Goal: Information Seeking & Learning: Learn about a topic

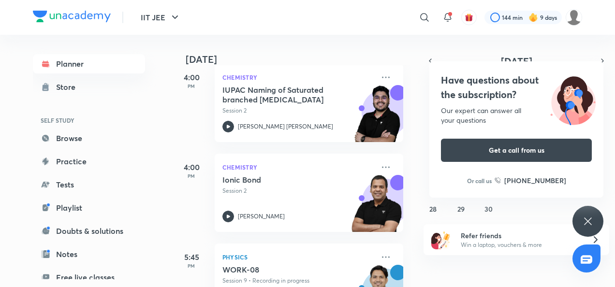
scroll to position [243, 0]
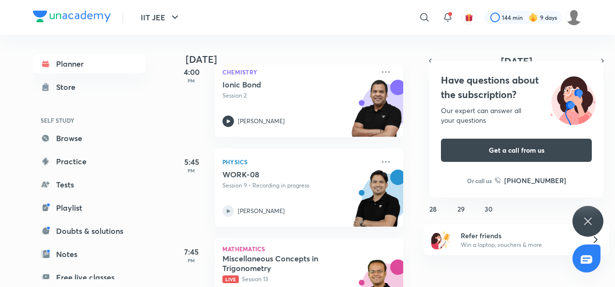
click at [229, 211] on icon at bounding box center [228, 210] width 3 height 3
click at [586, 219] on icon at bounding box center [587, 220] width 7 height 7
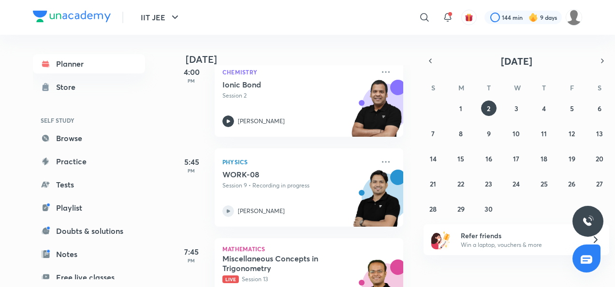
drag, startPoint x: 229, startPoint y: 120, endPoint x: 318, endPoint y: 185, distance: 110.4
click at [314, 190] on div "[DATE] Good evening, [PERSON_NAME] You have 5 events [DATE] 1:00 PM Mathematics…" at bounding box center [291, 161] width 239 height 252
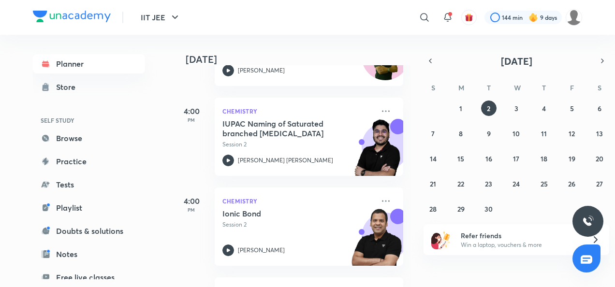
scroll to position [101, 0]
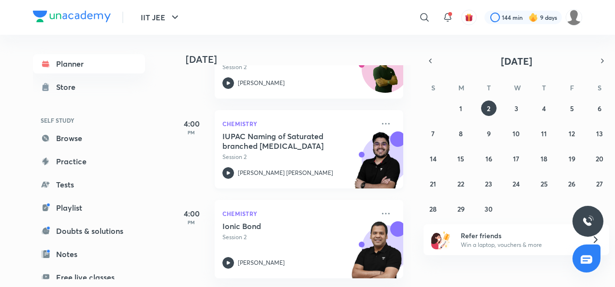
click at [227, 173] on icon at bounding box center [228, 172] width 3 height 3
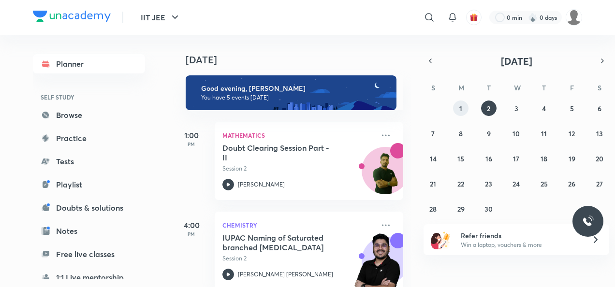
click at [456, 104] on button "1" at bounding box center [460, 107] width 15 height 15
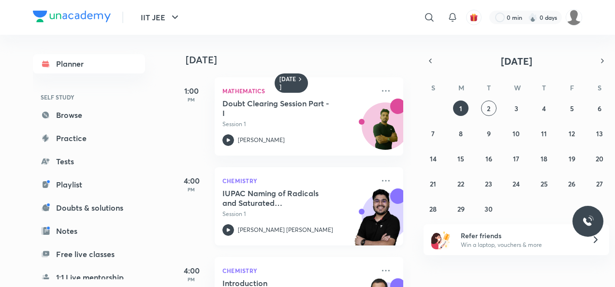
click at [229, 230] on icon at bounding box center [228, 229] width 3 height 3
